Goal: Navigation & Orientation: Find specific page/section

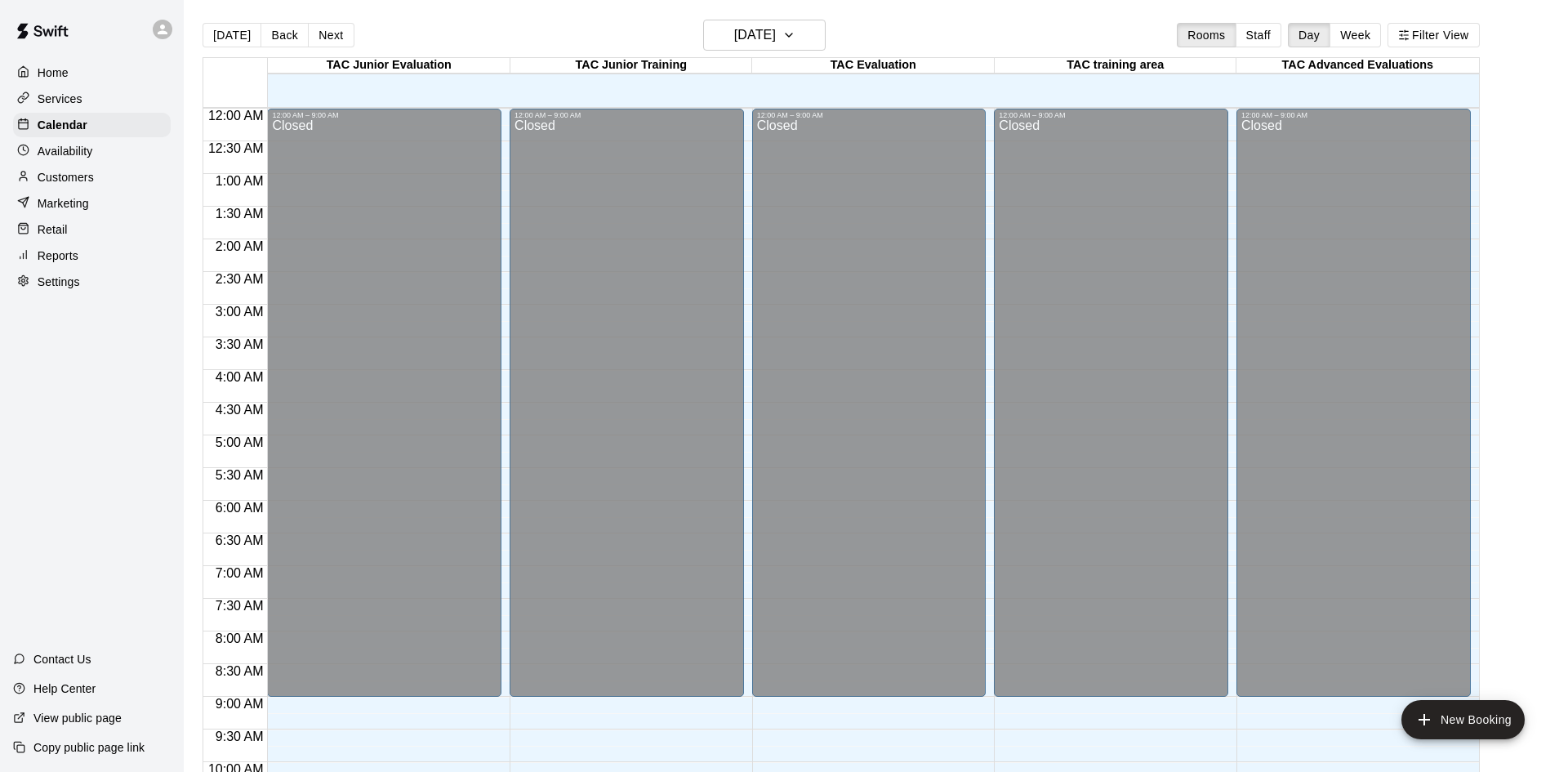
scroll to position [837, 0]
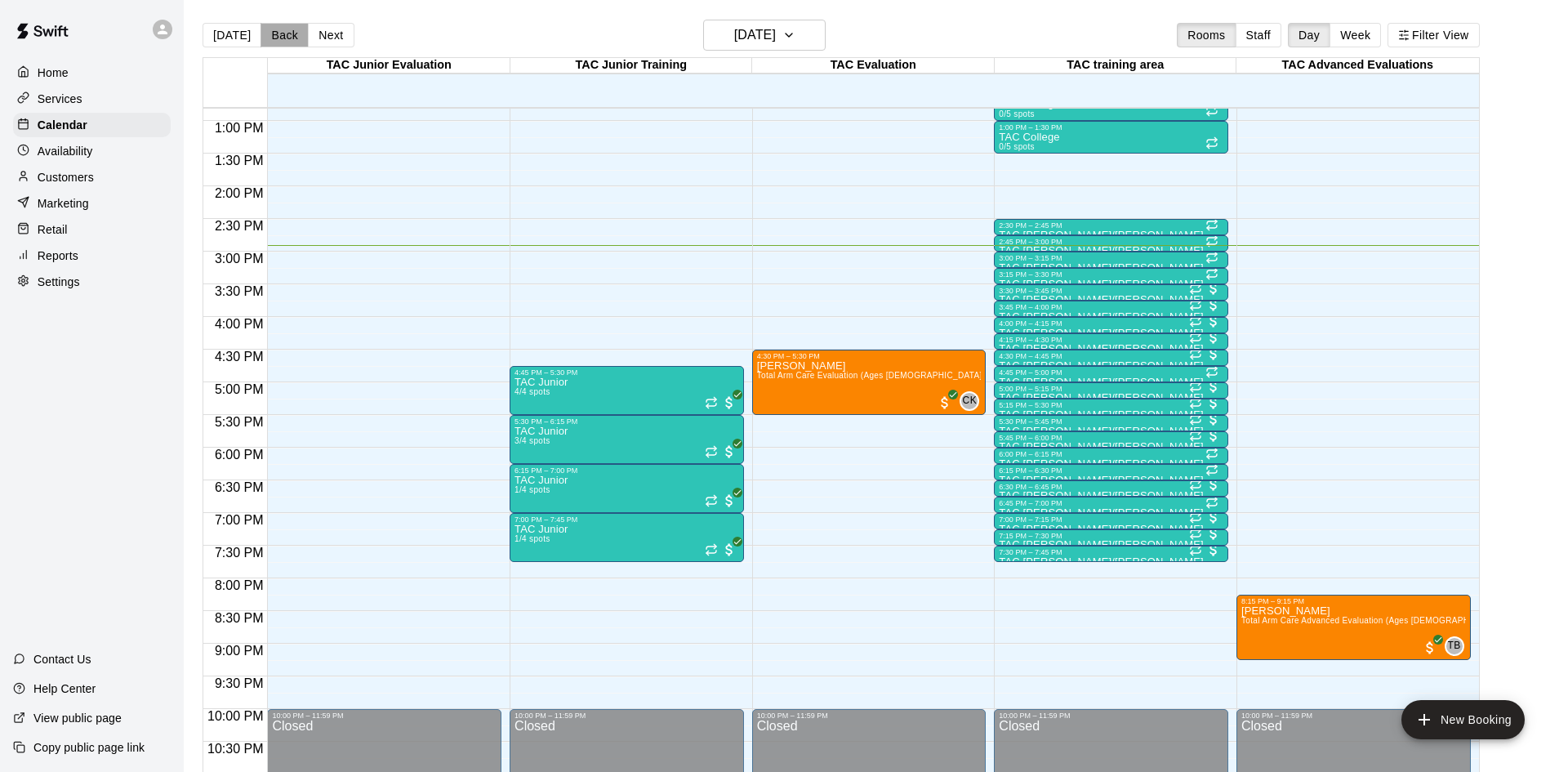
click at [294, 35] on button "Back" at bounding box center [285, 35] width 48 height 24
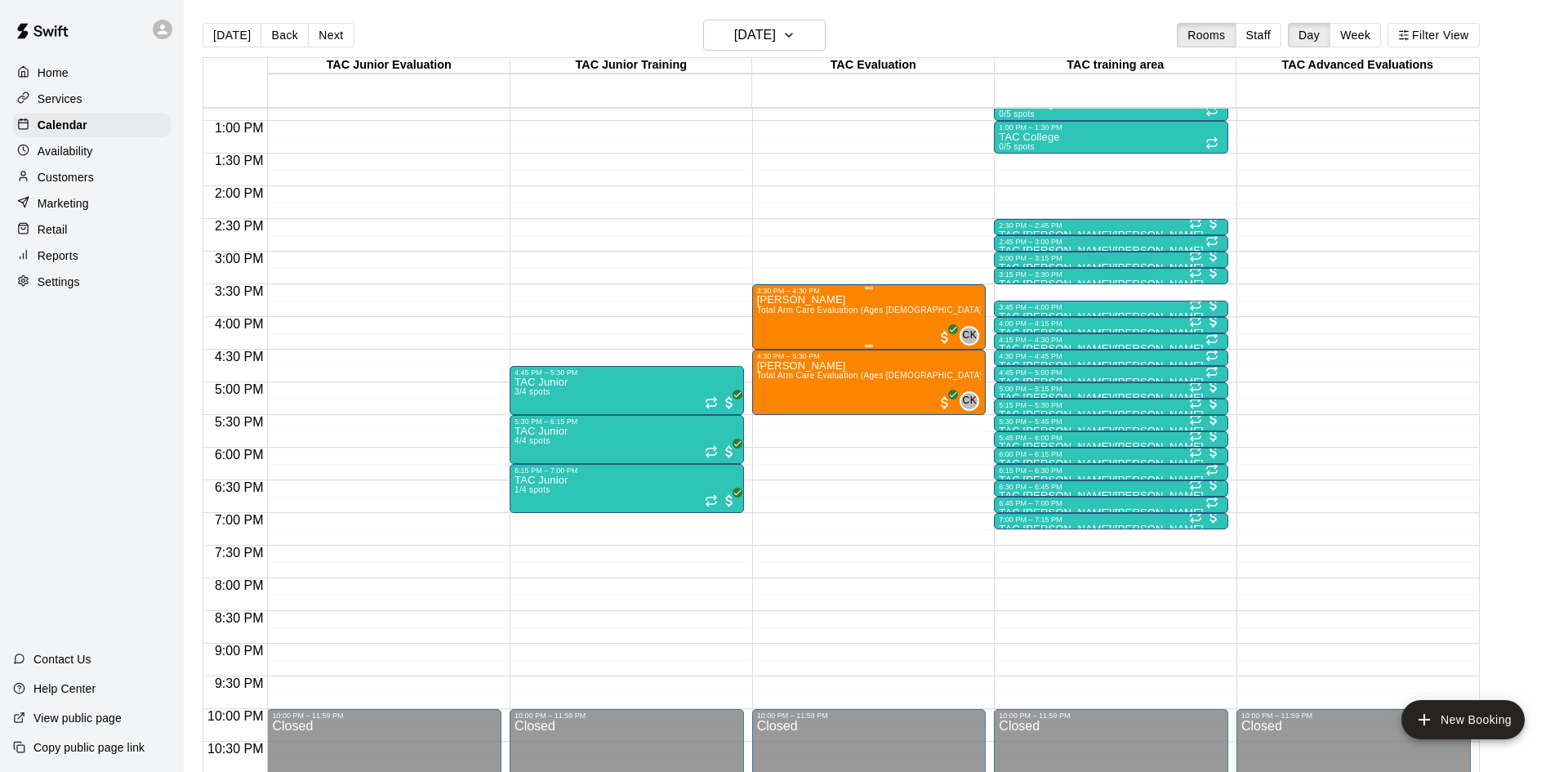
click at [858, 312] on span "Total Arm Care Evaluation (Ages [DEMOGRAPHIC_DATA]+)" at bounding box center [874, 310] width 234 height 9
click at [773, 367] on img "edit" at bounding box center [773, 361] width 19 height 19
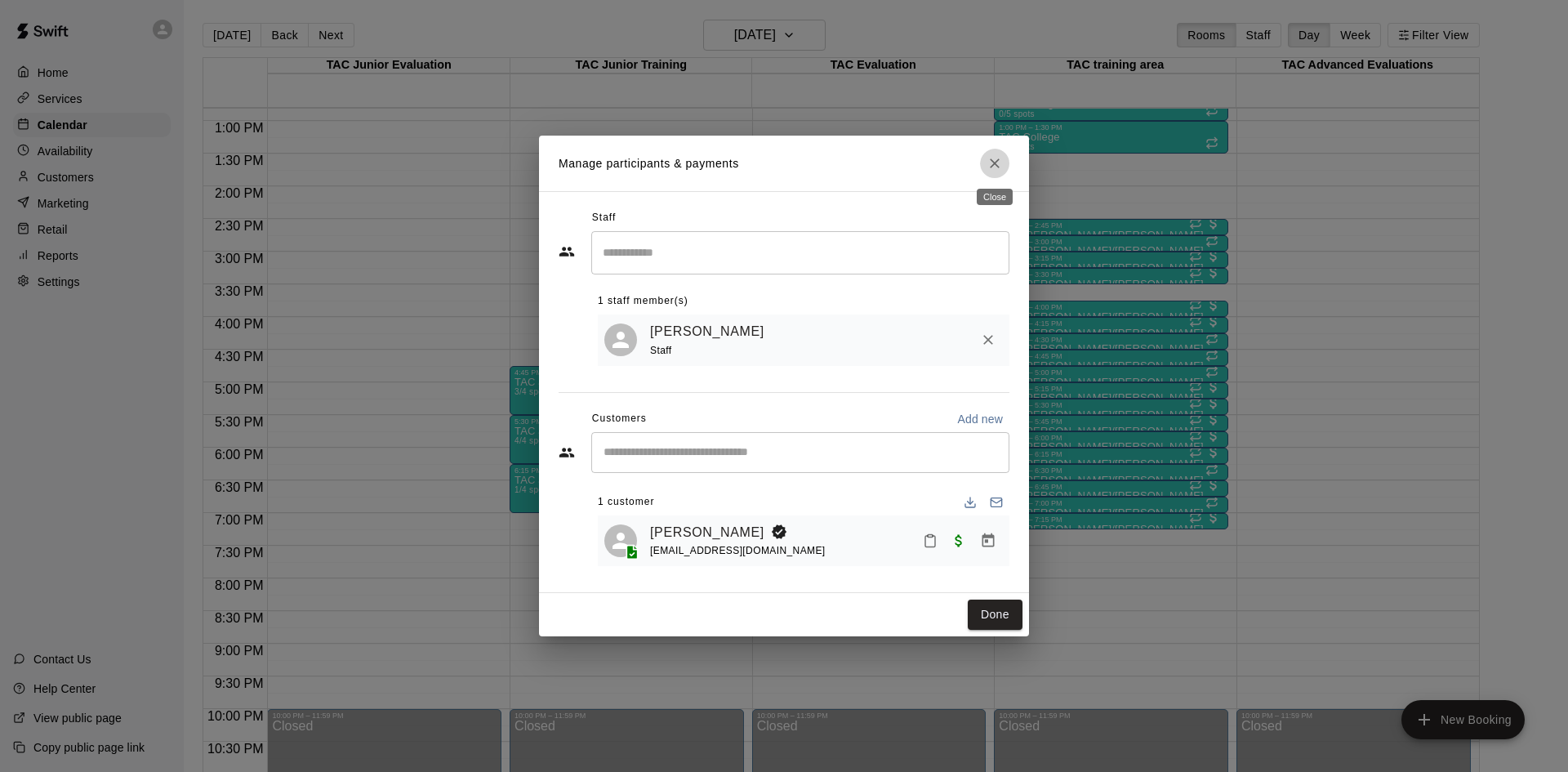
click at [992, 165] on icon "Close" at bounding box center [994, 163] width 10 height 10
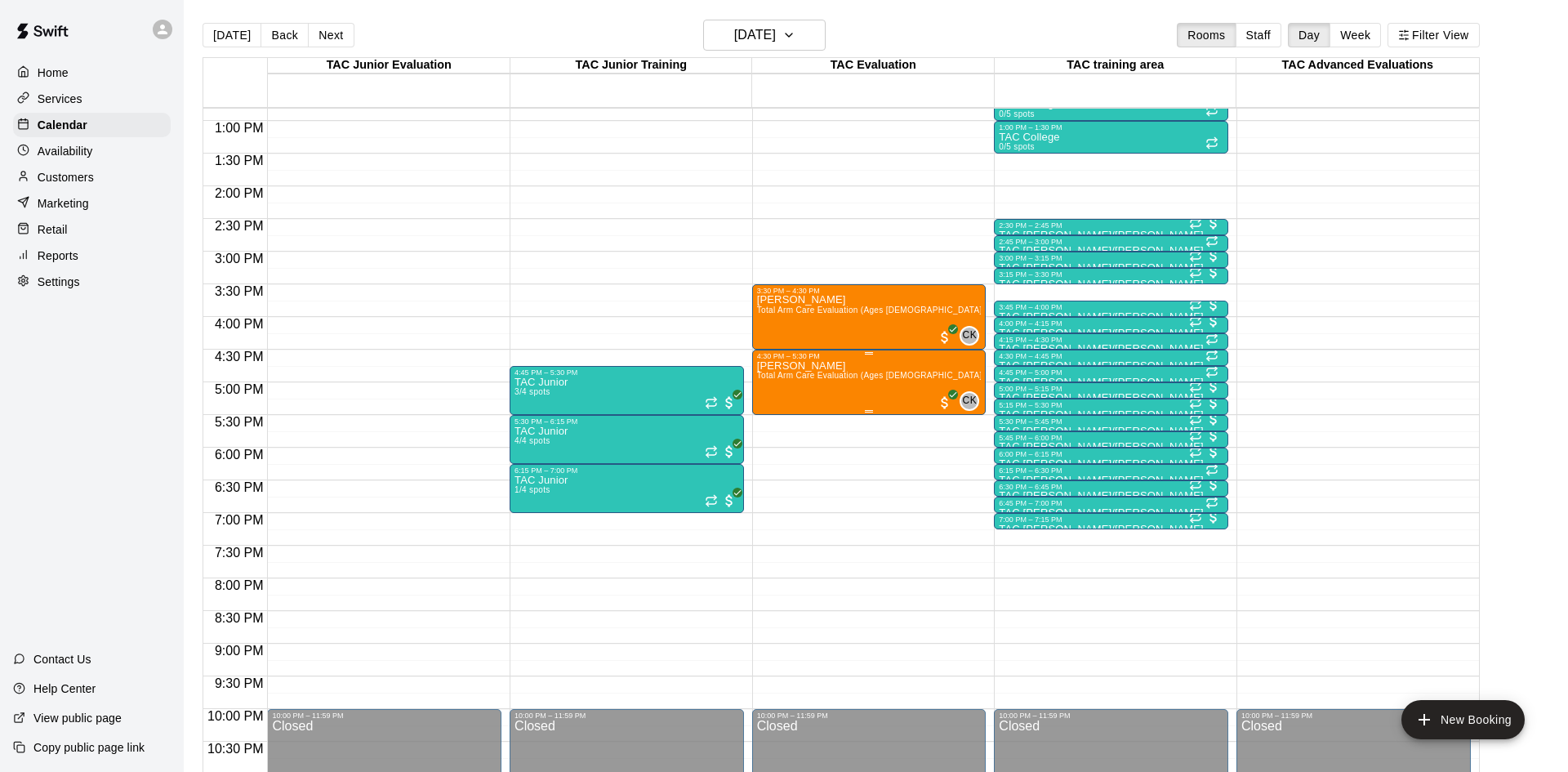
click at [868, 383] on div "Parker Foltz Total Arm Care Evaluation (Ages 13+)" at bounding box center [869, 746] width 224 height 772
click at [763, 419] on img "edit" at bounding box center [773, 415] width 19 height 19
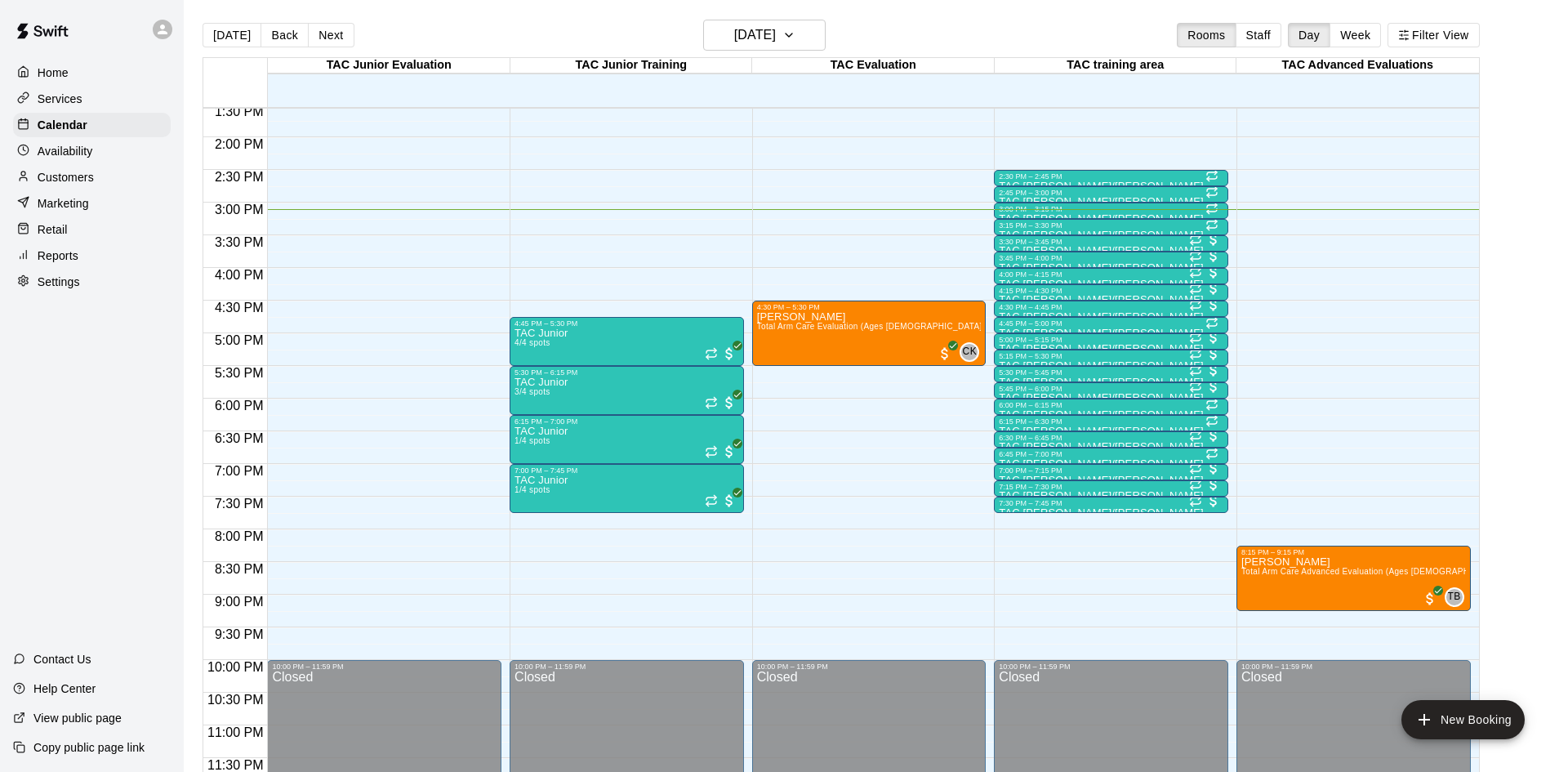
scroll to position [882, 0]
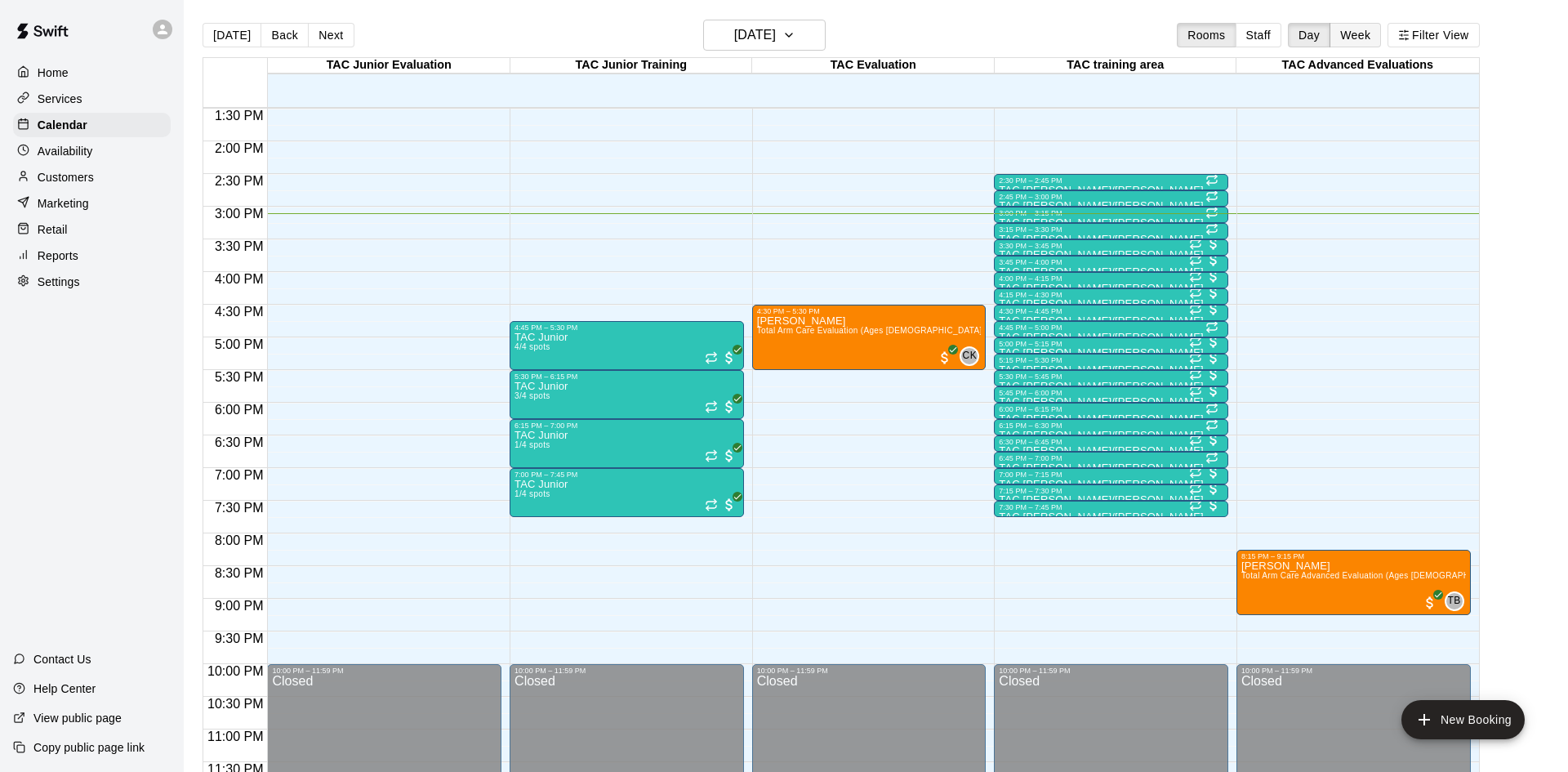
click at [1346, 31] on button "Week" at bounding box center [1354, 35] width 51 height 24
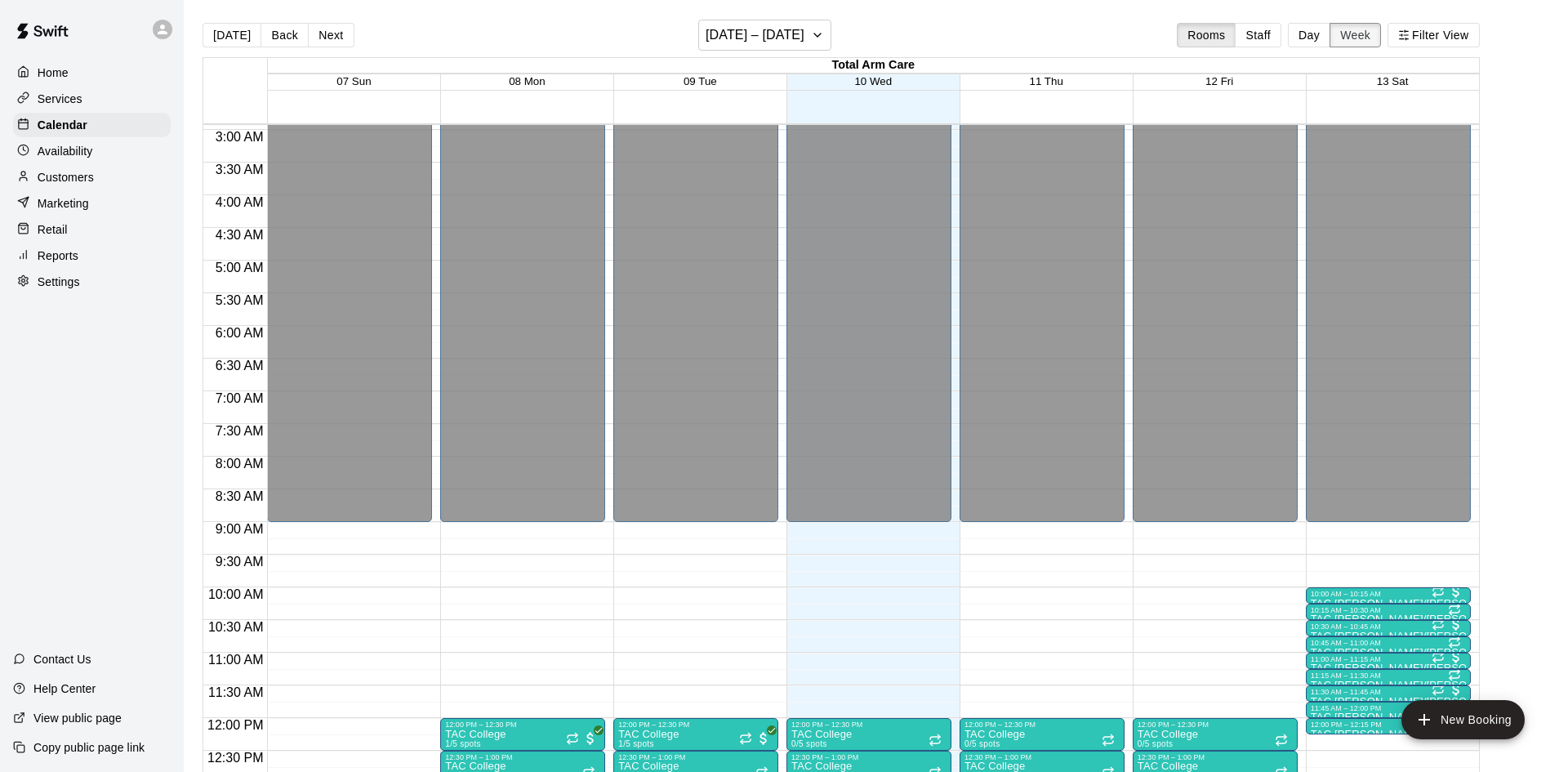
scroll to position [164, 0]
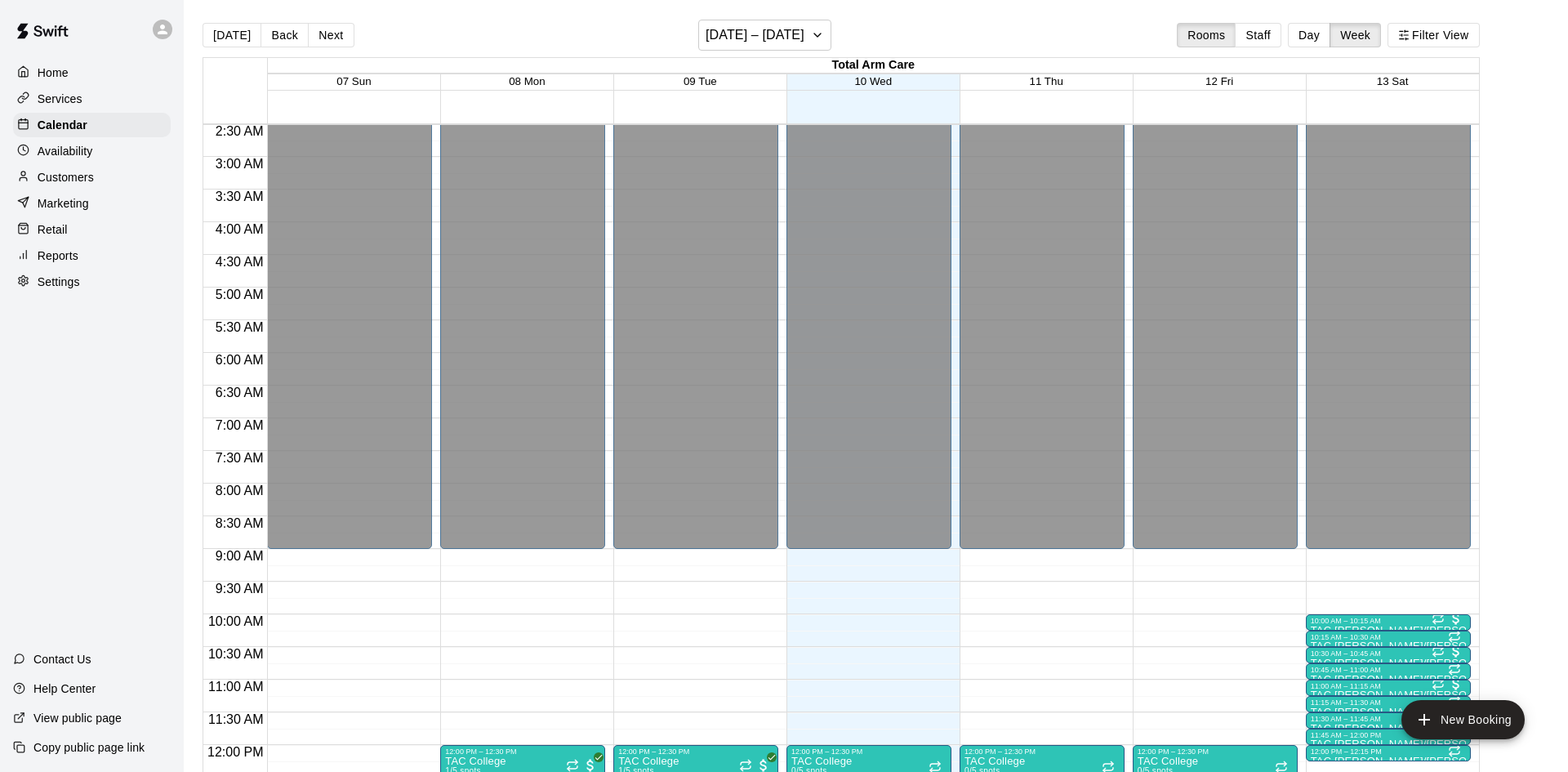
click at [326, 52] on div "Today Back Next September 07 – 13 Rooms Staff Day Week Filter View" at bounding box center [841, 38] width 1277 height 37
click at [327, 40] on button "Next" at bounding box center [331, 35] width 46 height 24
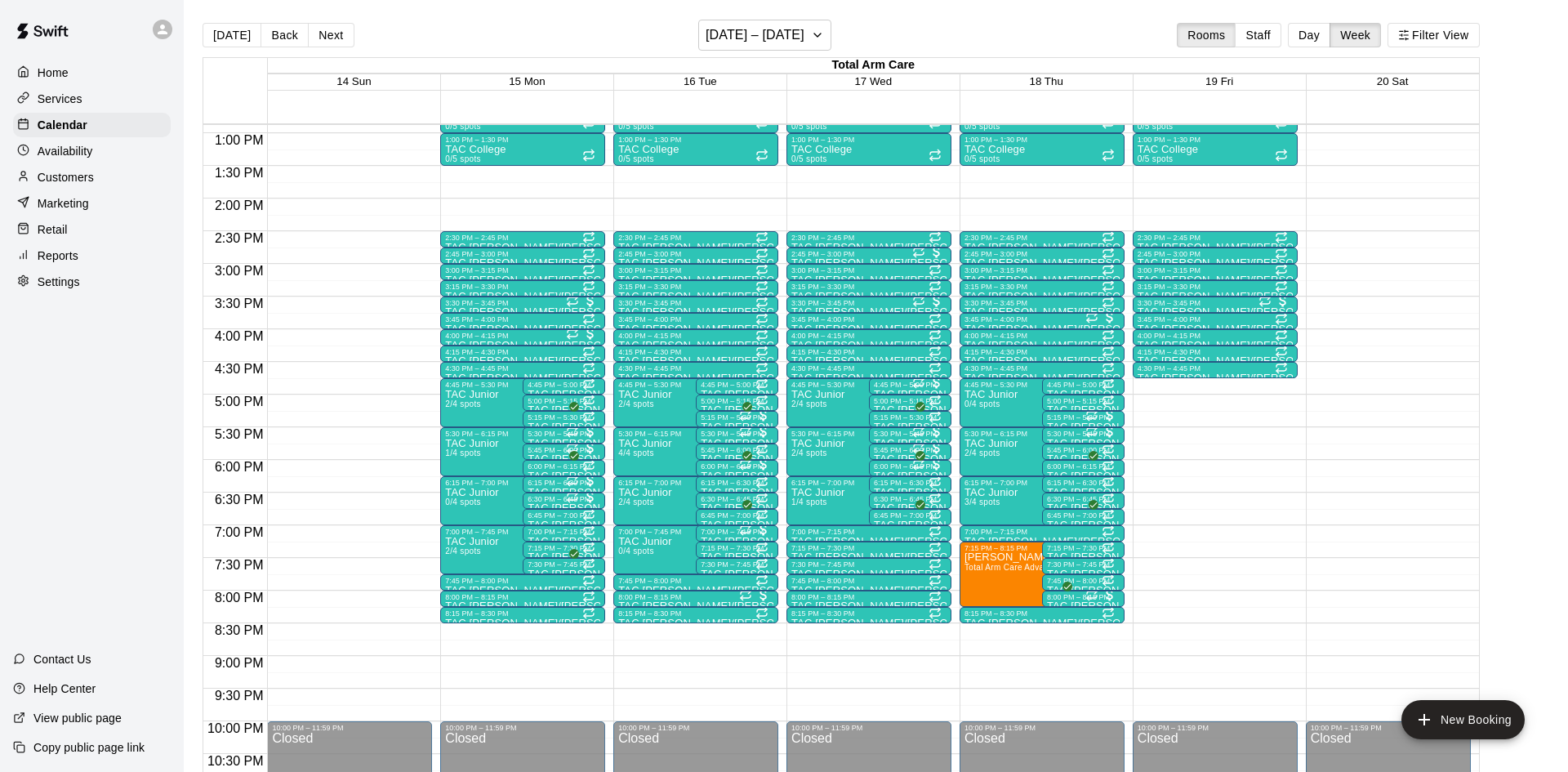
scroll to position [886, 0]
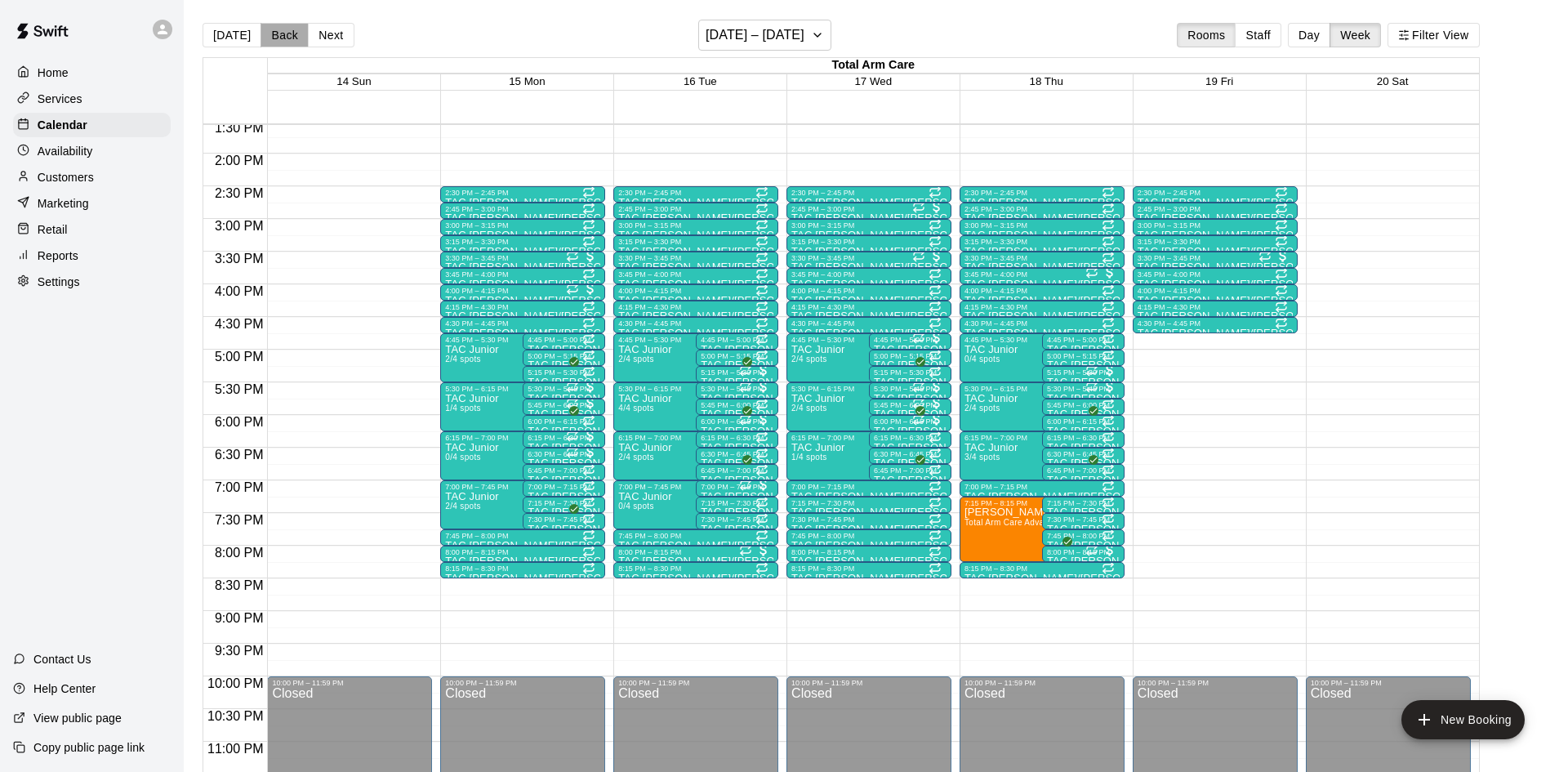
click at [287, 27] on button "Back" at bounding box center [285, 35] width 48 height 24
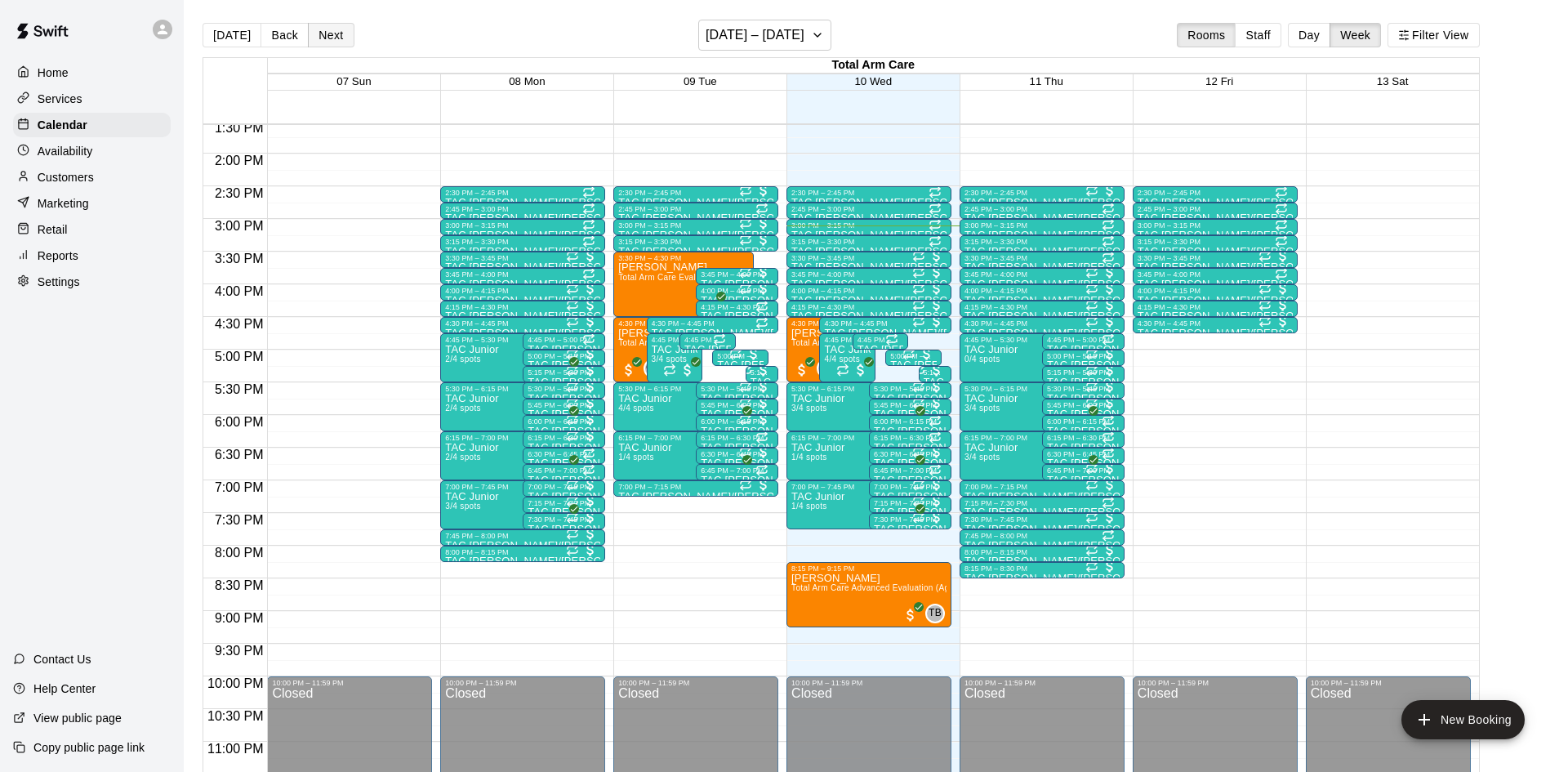
click at [342, 35] on button "Next" at bounding box center [331, 35] width 46 height 24
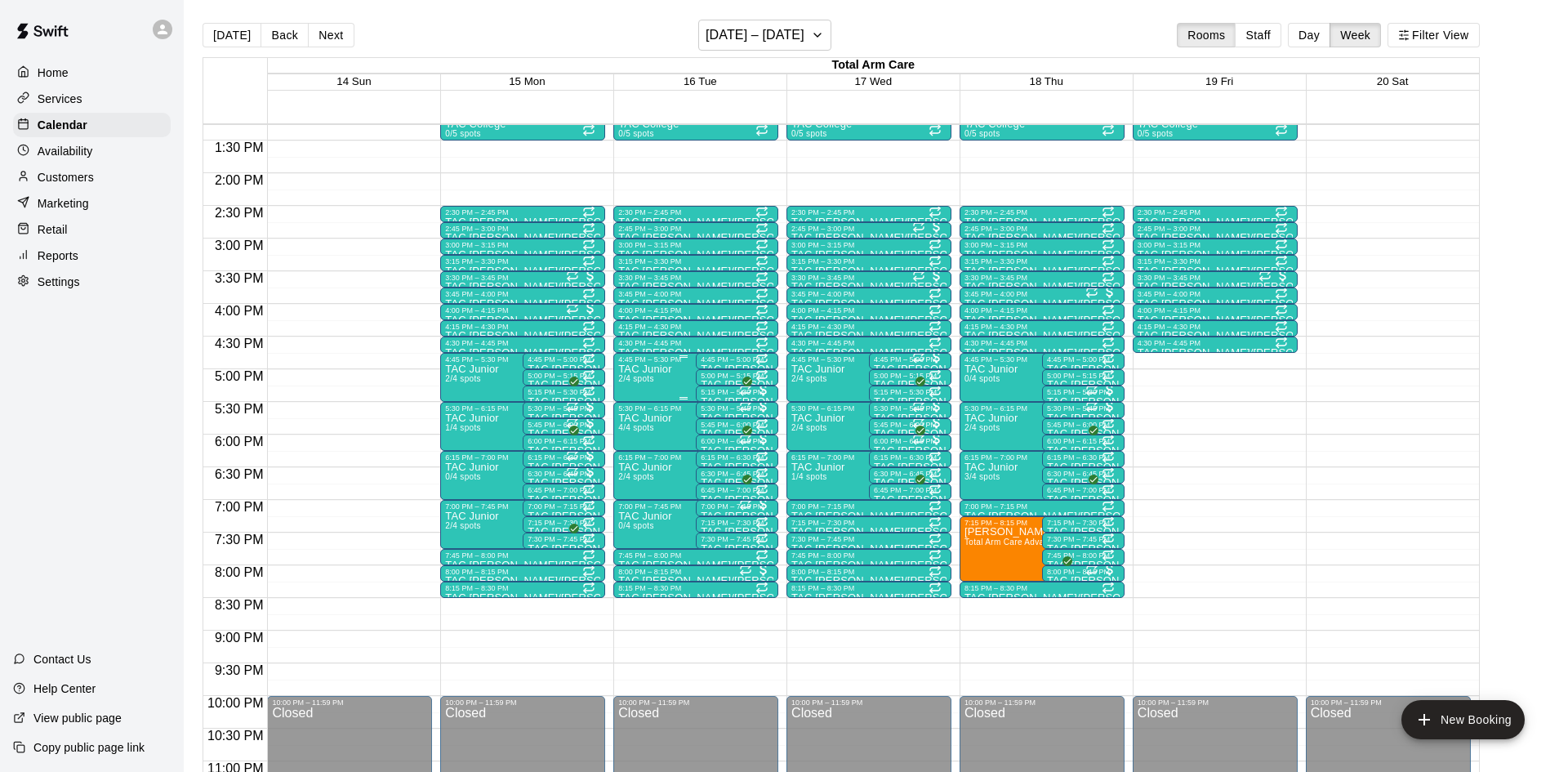
scroll to position [865, 0]
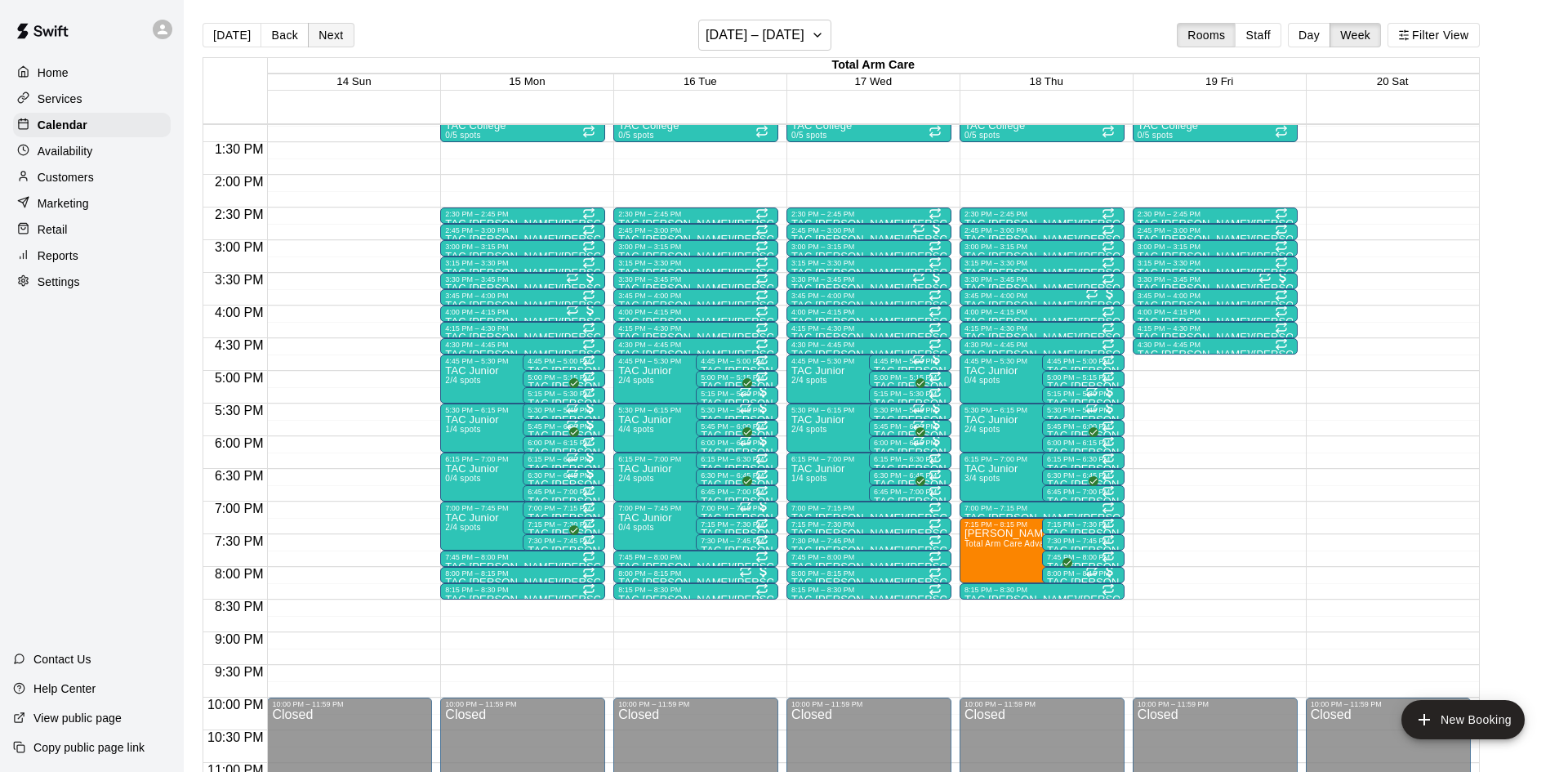
click at [340, 45] on button "Next" at bounding box center [331, 35] width 46 height 24
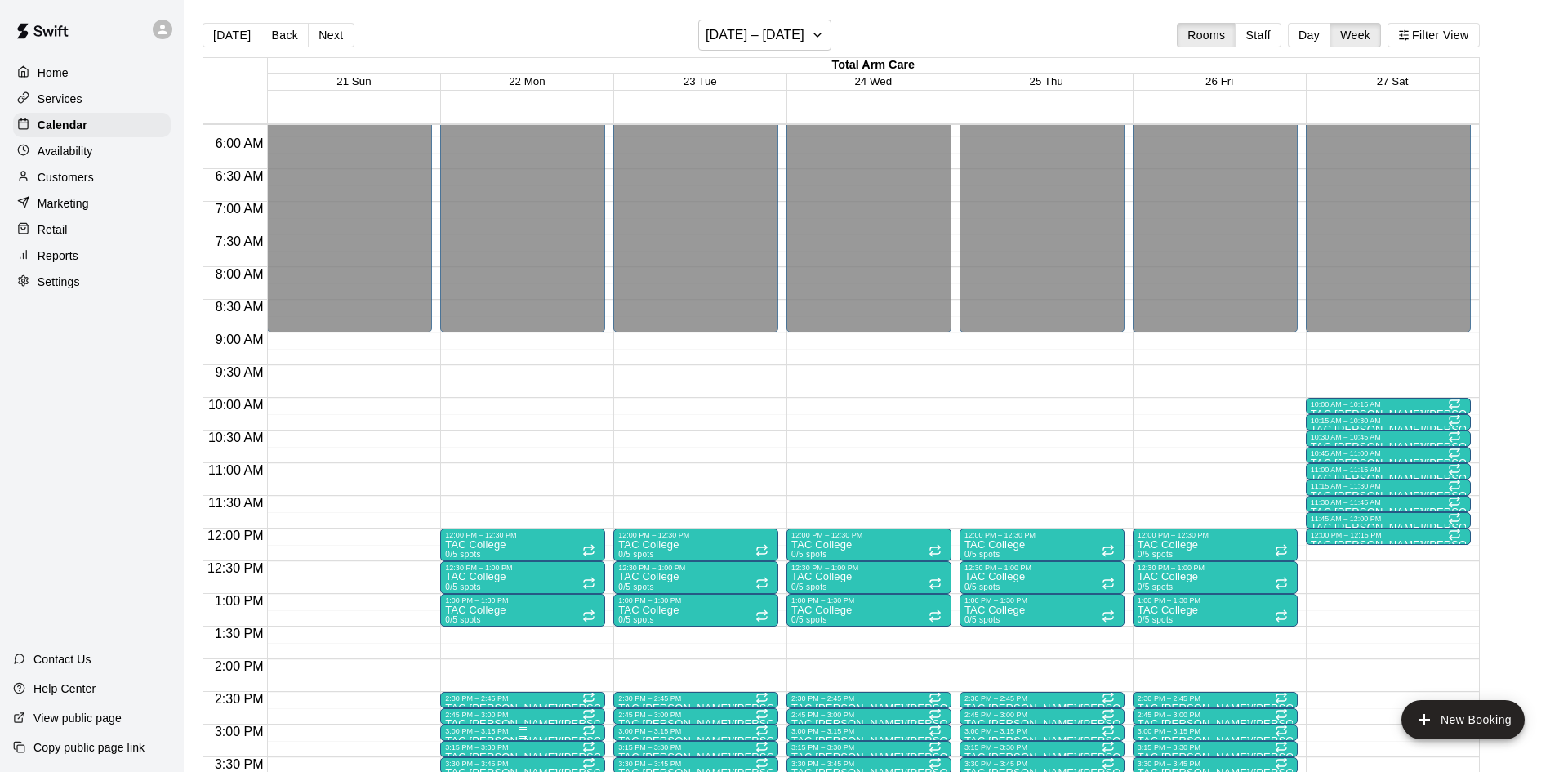
scroll to position [383, 0]
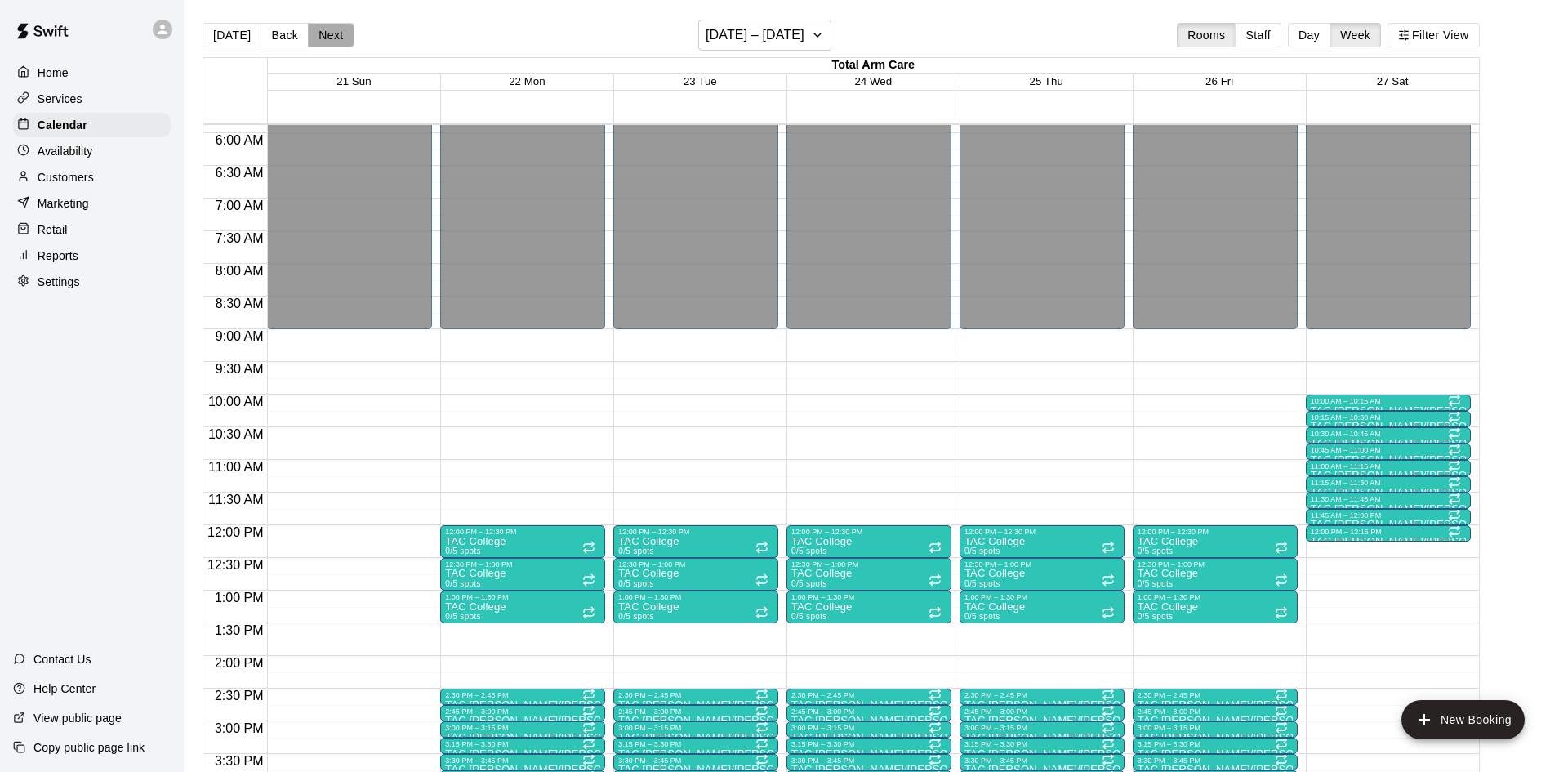
click at [330, 27] on button "Next" at bounding box center [331, 35] width 46 height 24
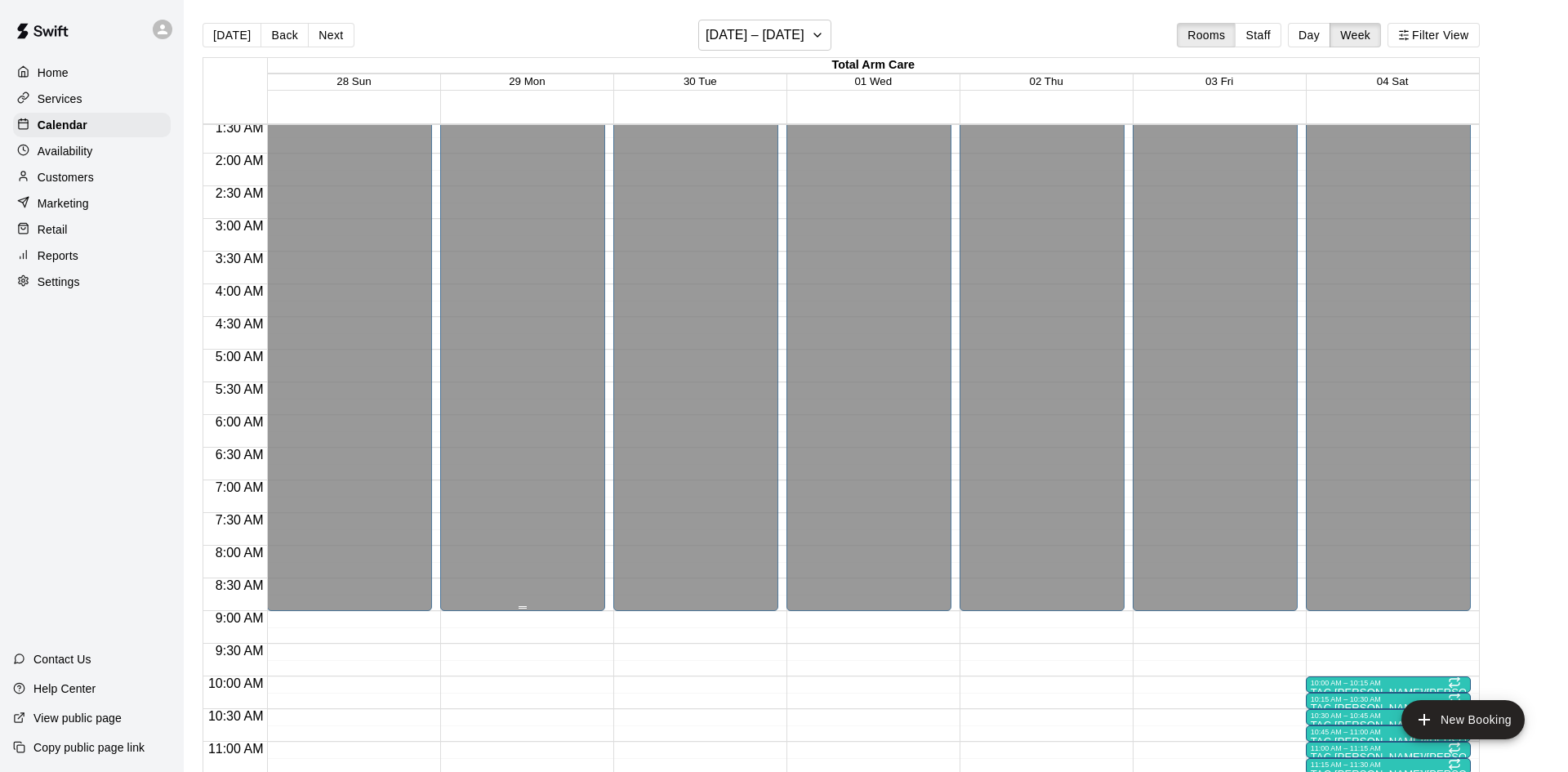
scroll to position [0, 0]
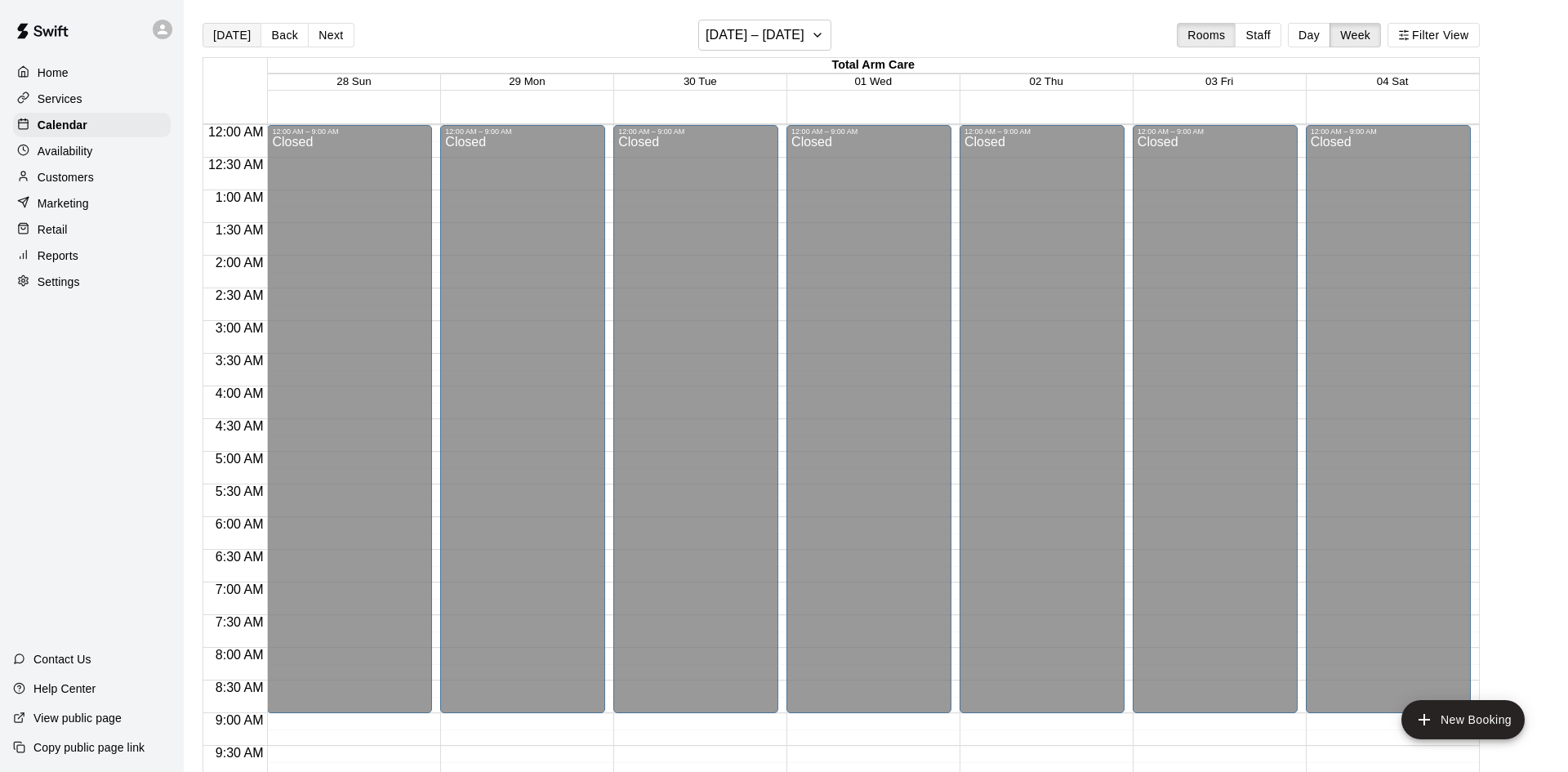
click at [235, 36] on button "[DATE]" at bounding box center [232, 35] width 59 height 24
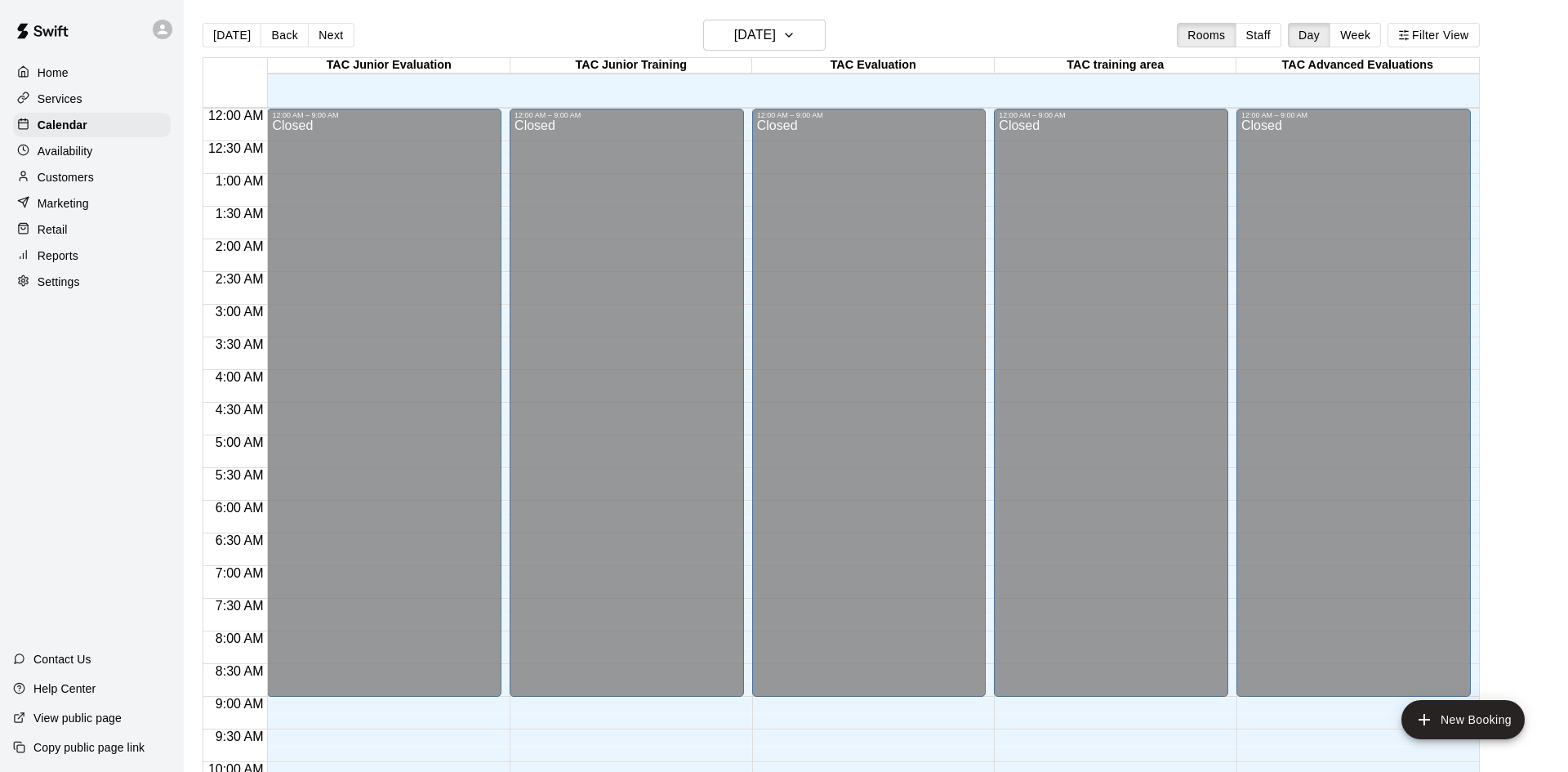
scroll to position [837, 0]
